Goal: Browse casually: Explore the website without a specific task or goal

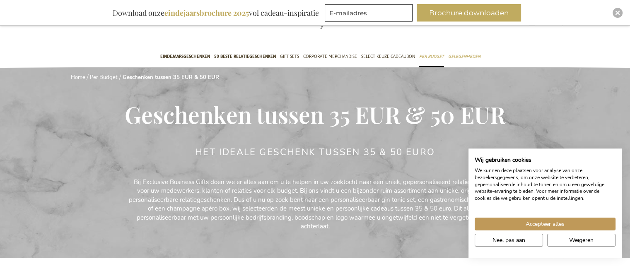
scroll to position [83, 0]
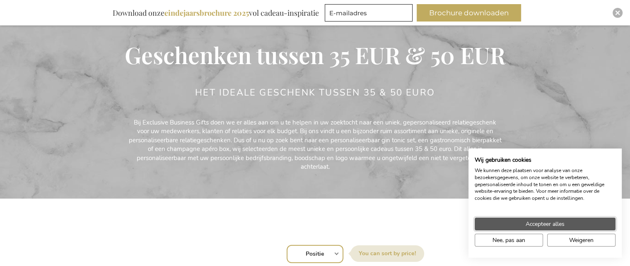
click at [525, 221] on span "Accepteer alles" at bounding box center [544, 224] width 39 height 9
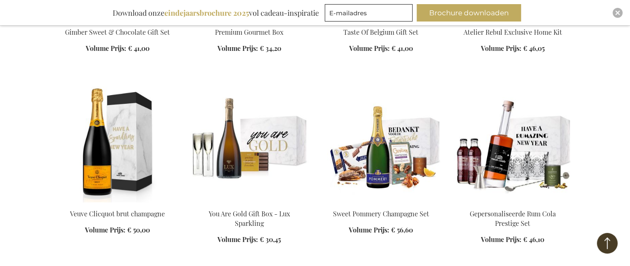
scroll to position [662, 0]
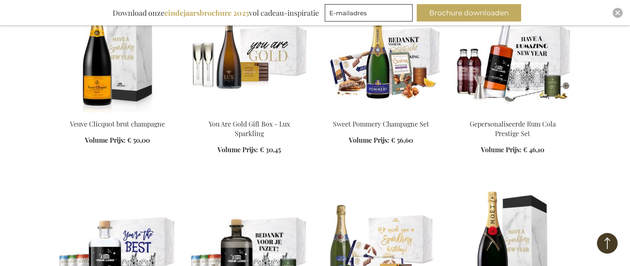
scroll to position [870, 0]
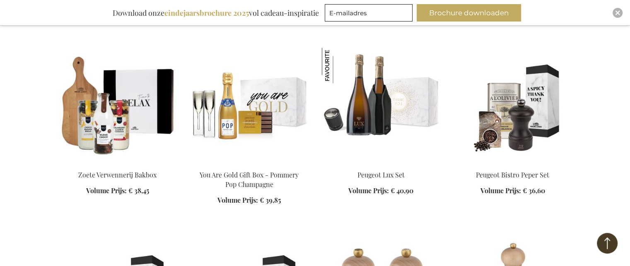
scroll to position [1284, 0]
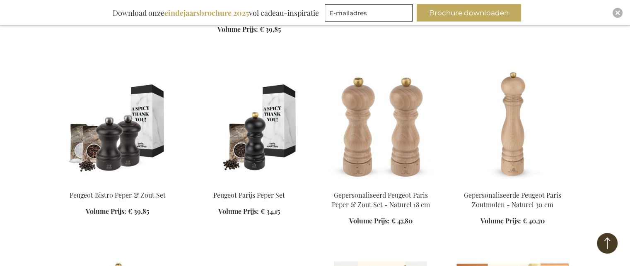
scroll to position [1573, 0]
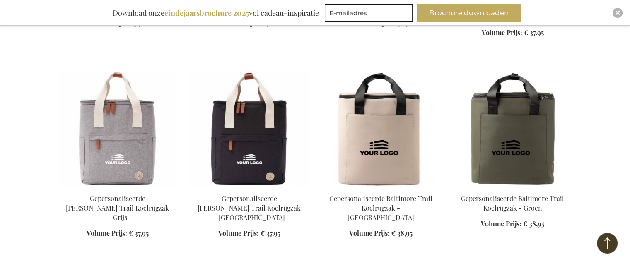
scroll to position [2319, 0]
